Goal: Navigation & Orientation: Go to known website

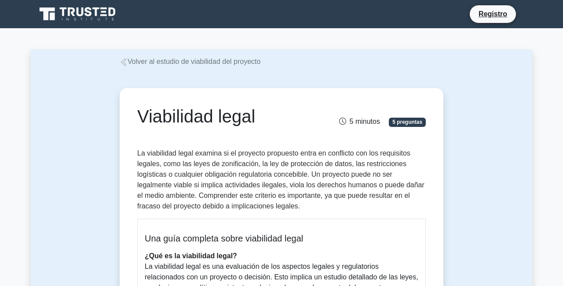
click at [95, 19] on icon at bounding box center [78, 14] width 85 height 17
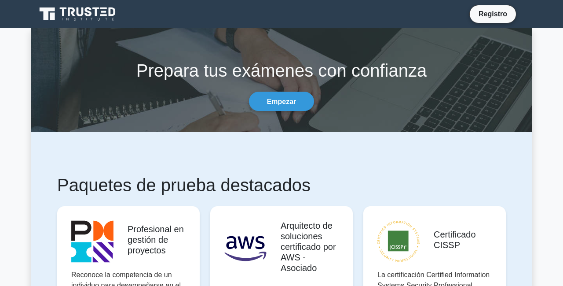
click at [97, 19] on icon at bounding box center [78, 14] width 85 height 17
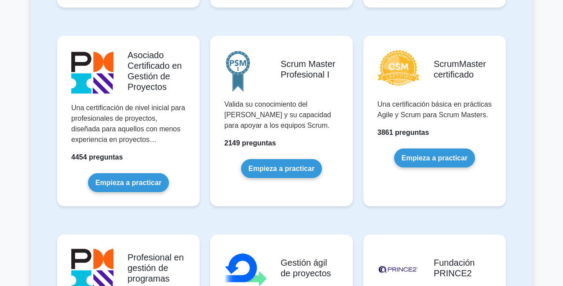
scroll to position [367, 0]
